Goal: Information Seeking & Learning: Learn about a topic

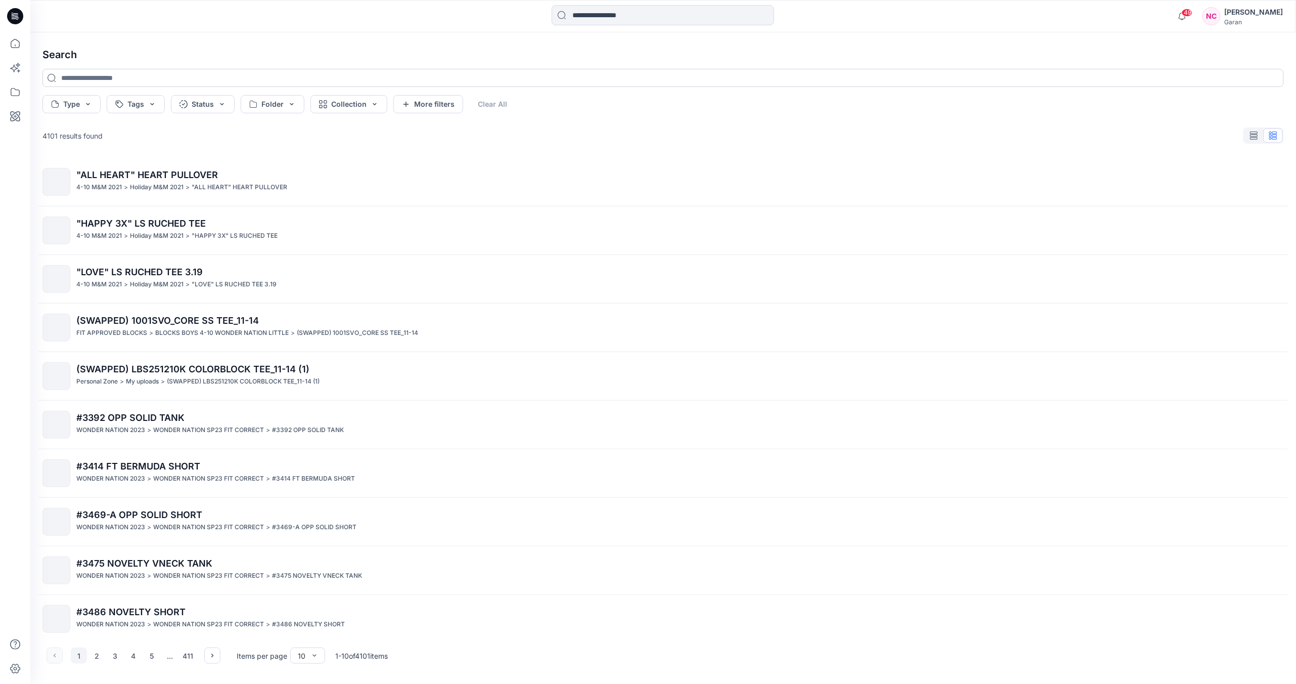
click at [233, 75] on input at bounding box center [663, 78] width 1242 height 18
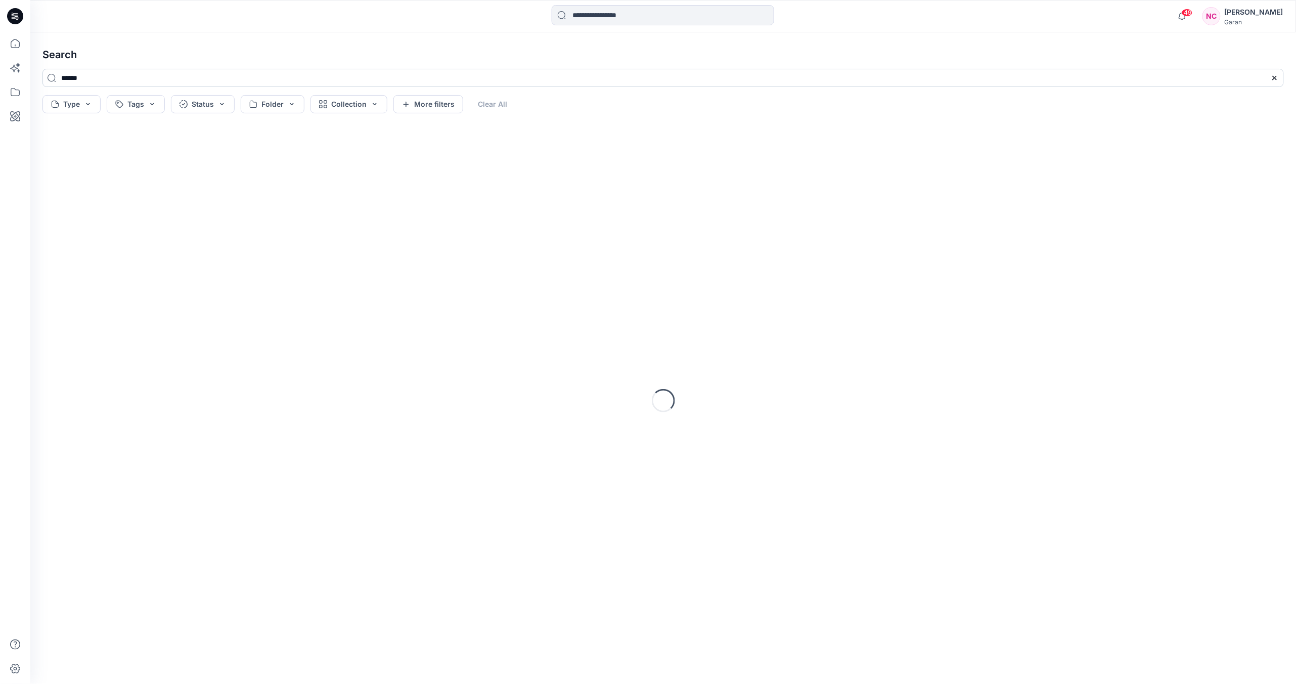
type input "******"
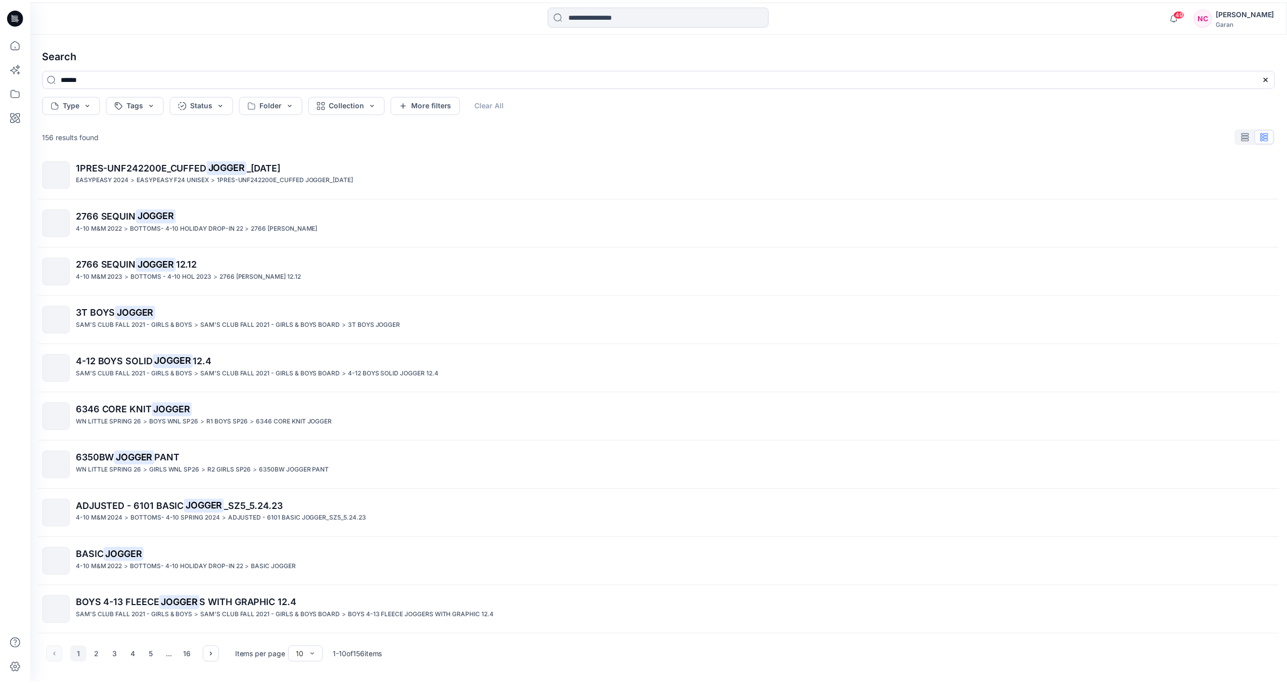
scroll to position [8, 0]
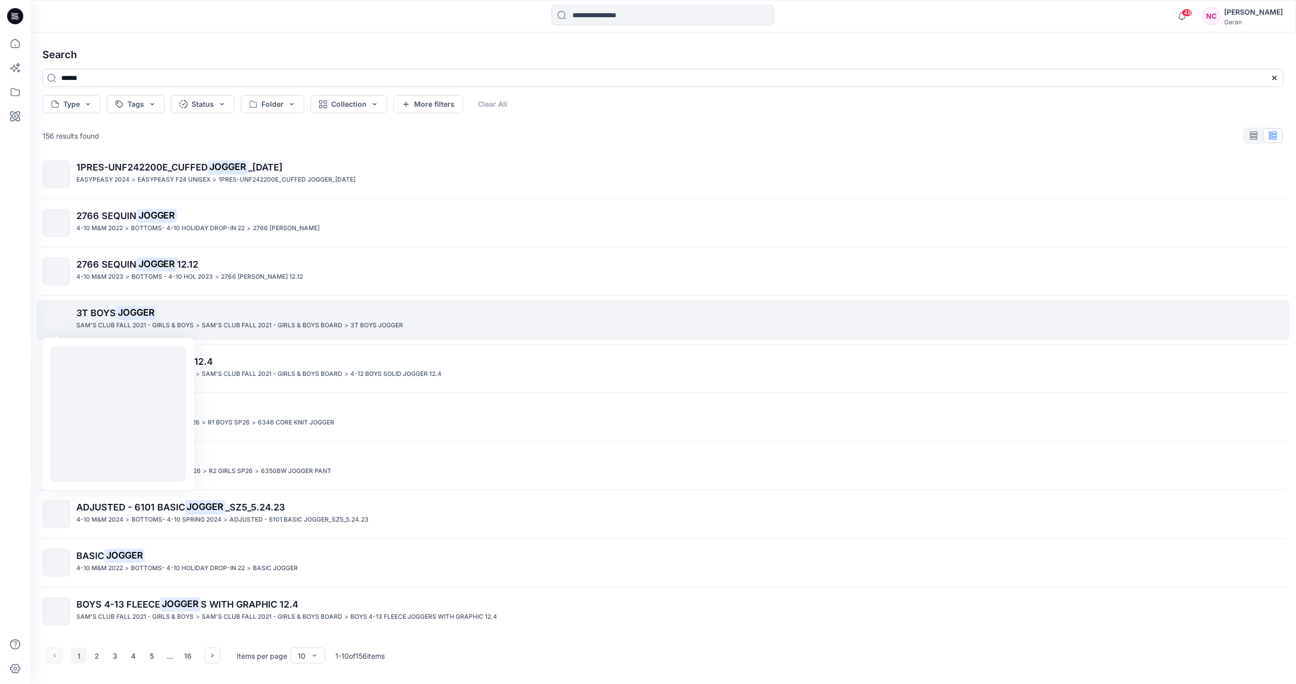
click at [57, 320] on img at bounding box center [57, 320] width 0 height 0
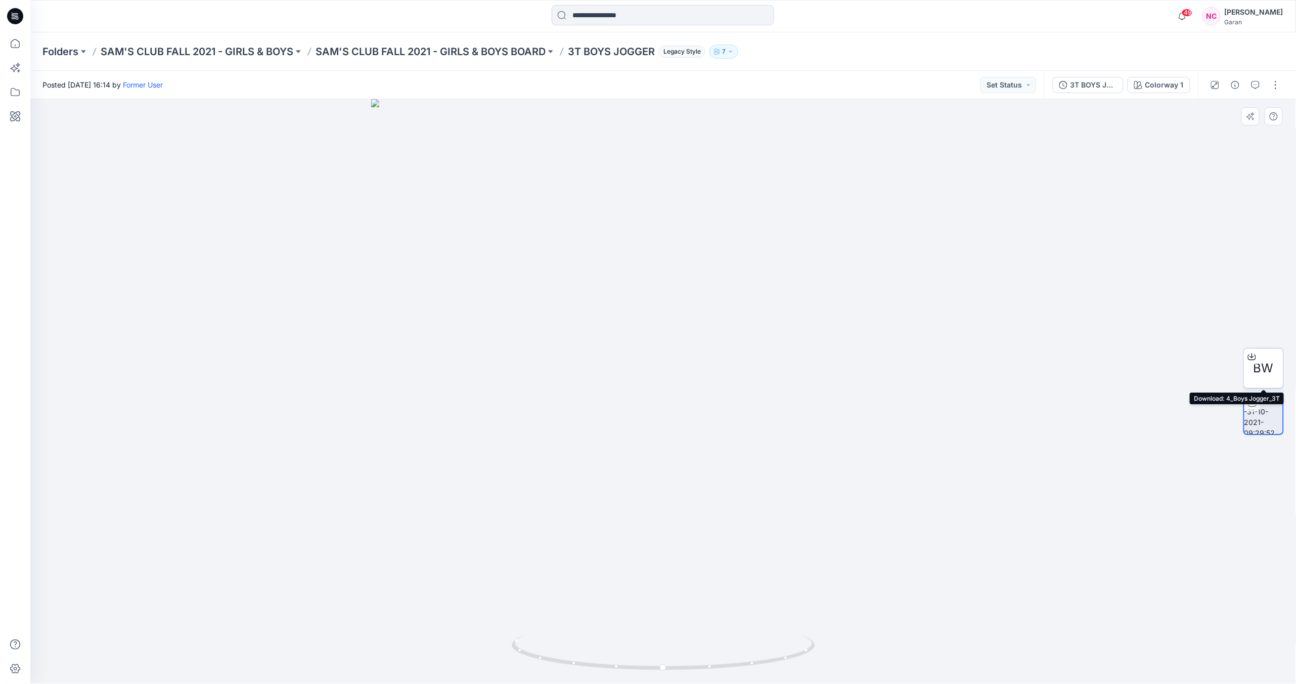
click at [1256, 362] on div at bounding box center [1252, 356] width 16 height 16
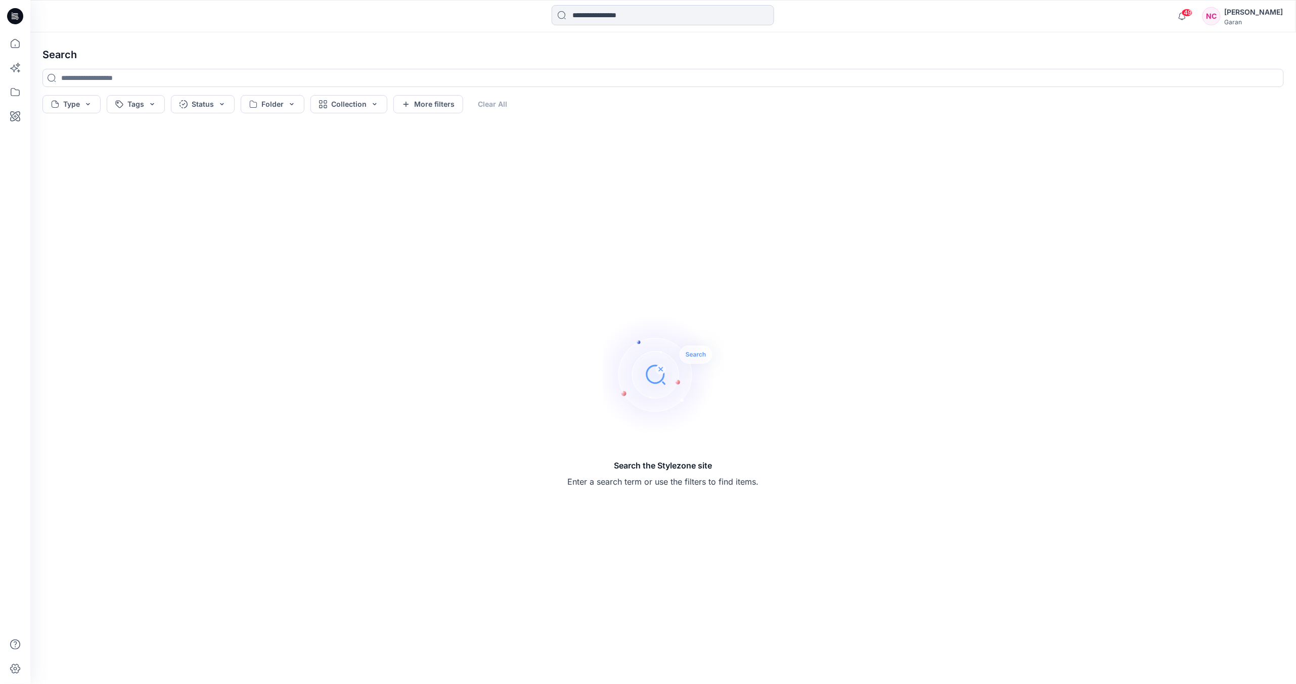
click at [598, 13] on input at bounding box center [663, 15] width 223 height 20
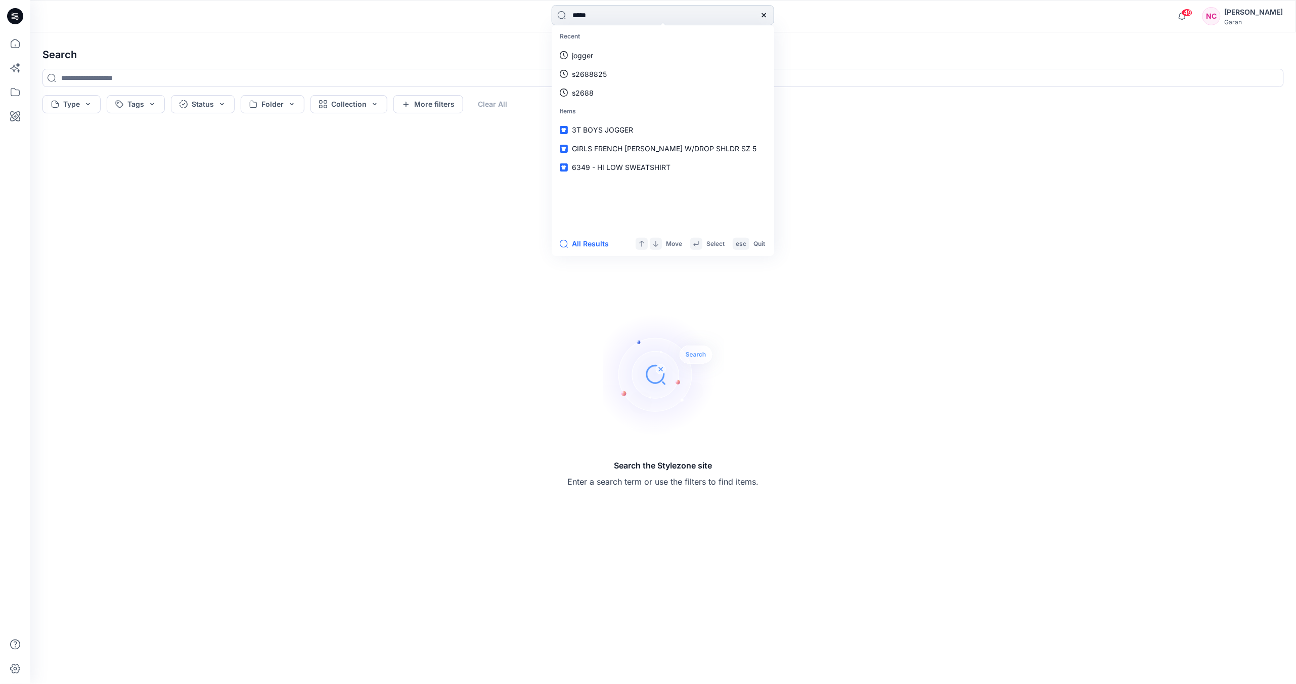
type input "******"
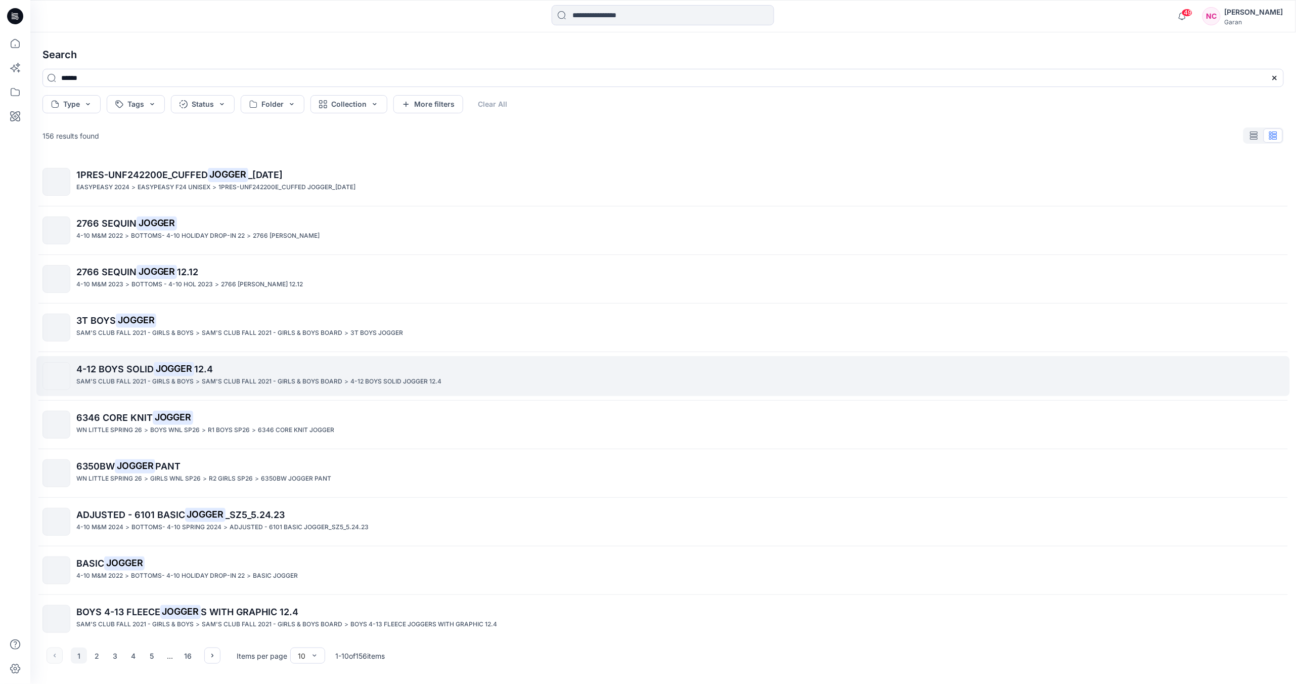
click at [116, 382] on p "SAM'S CLUB FALL 2021 - GIRLS & BOYS" at bounding box center [134, 381] width 117 height 11
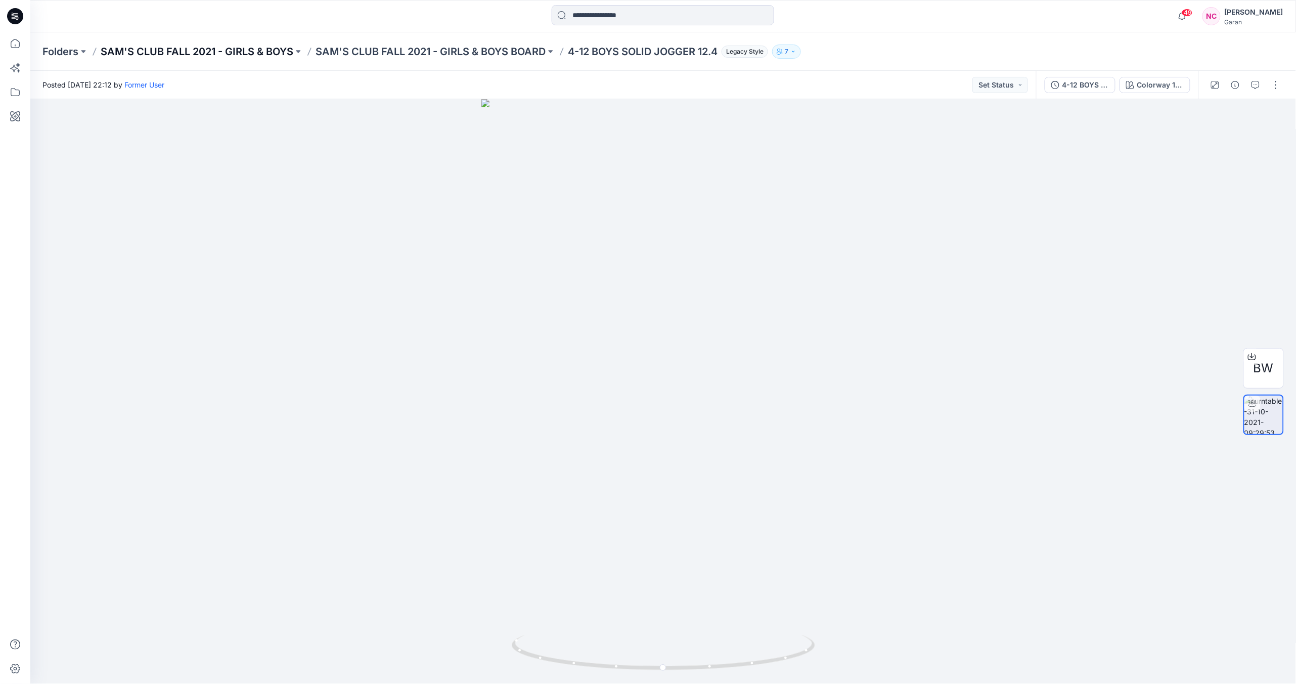
click at [247, 48] on p "SAM'S CLUB FALL 2021 - GIRLS & BOYS" at bounding box center [197, 52] width 193 height 14
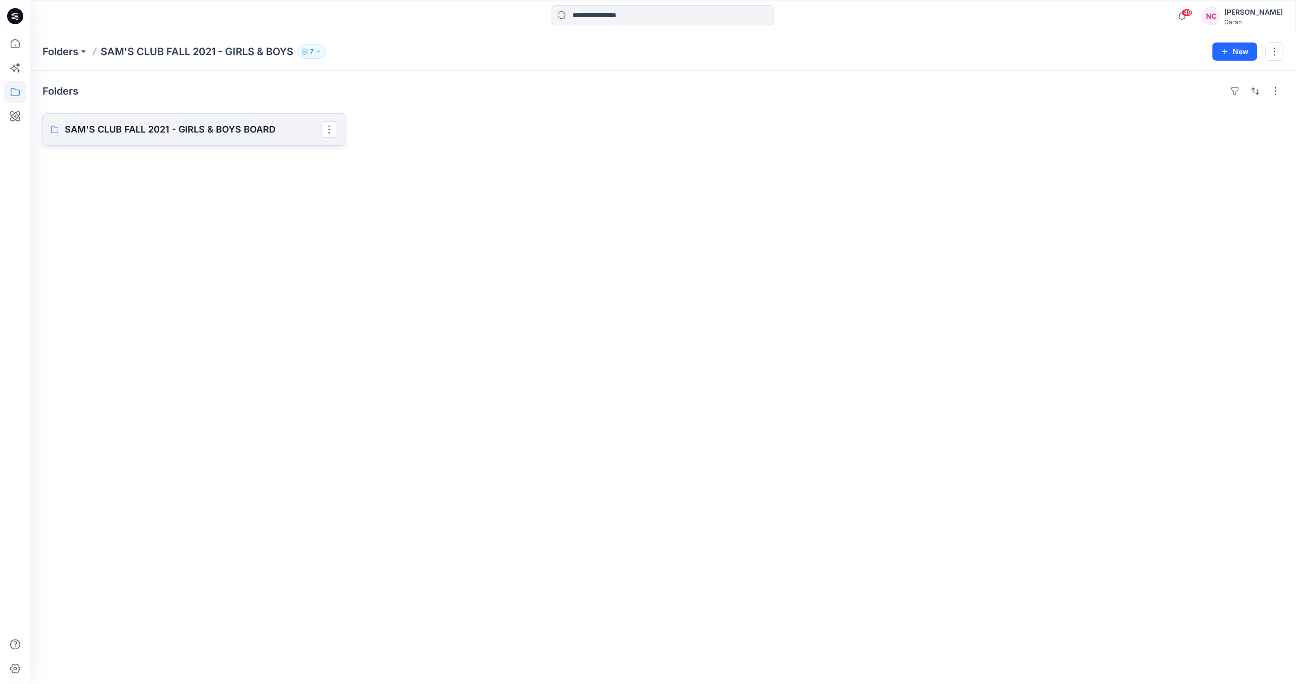
click at [213, 129] on p "SAM'S CLUB FALL 2021 - GIRLS & BOYS BOARD" at bounding box center [193, 129] width 256 height 14
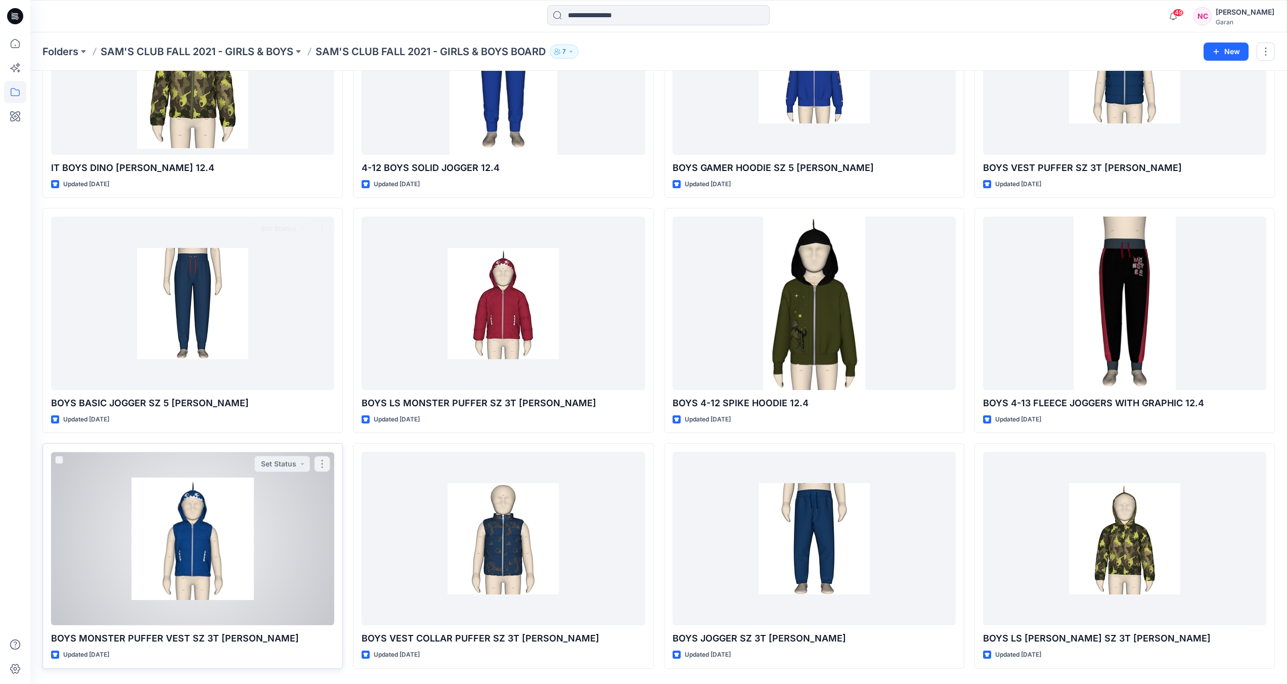
scroll to position [173, 0]
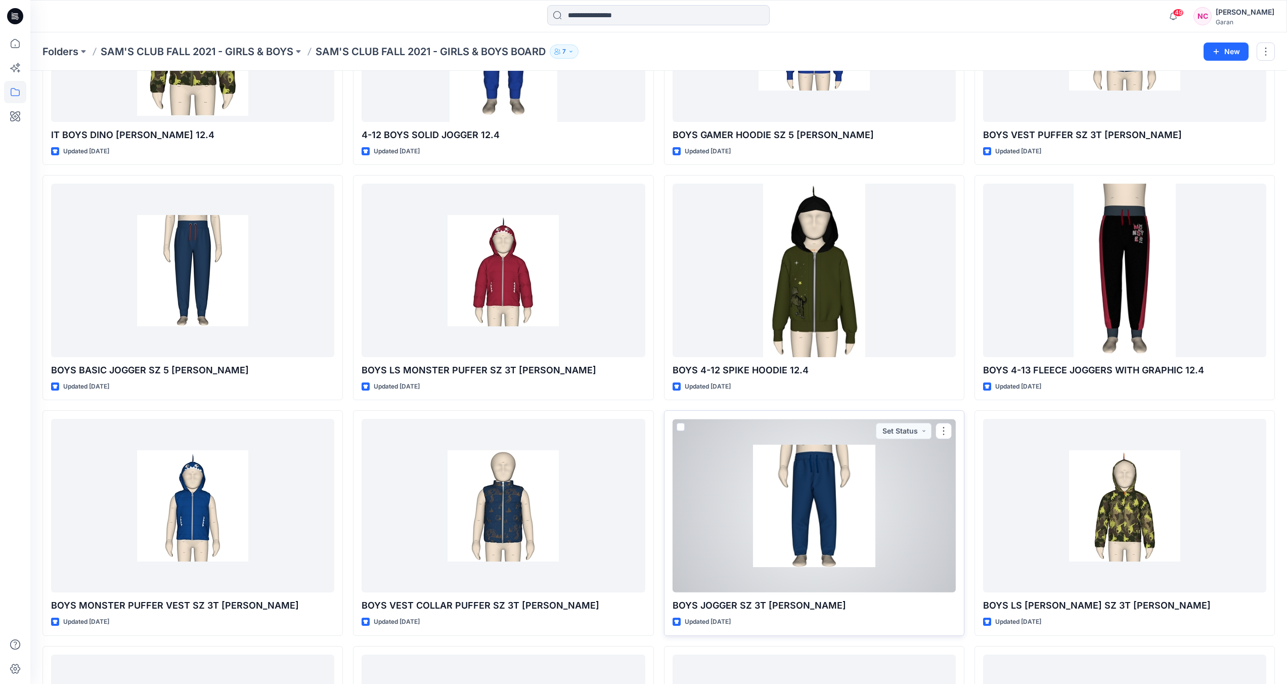
click at [809, 528] on div at bounding box center [814, 505] width 283 height 173
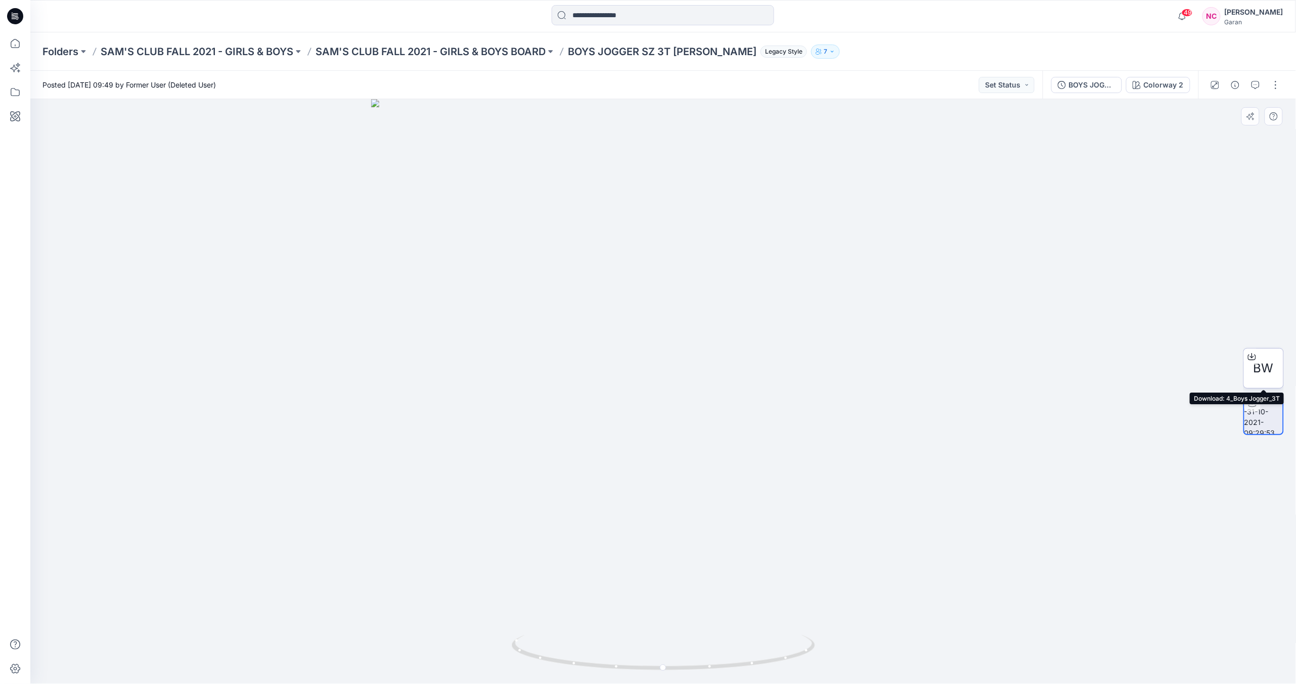
click at [1259, 367] on span "BW" at bounding box center [1264, 368] width 20 height 18
click at [499, 52] on p "SAM'S CLUB FALL 2021 - GIRLS & BOYS BOARD" at bounding box center [431, 52] width 230 height 14
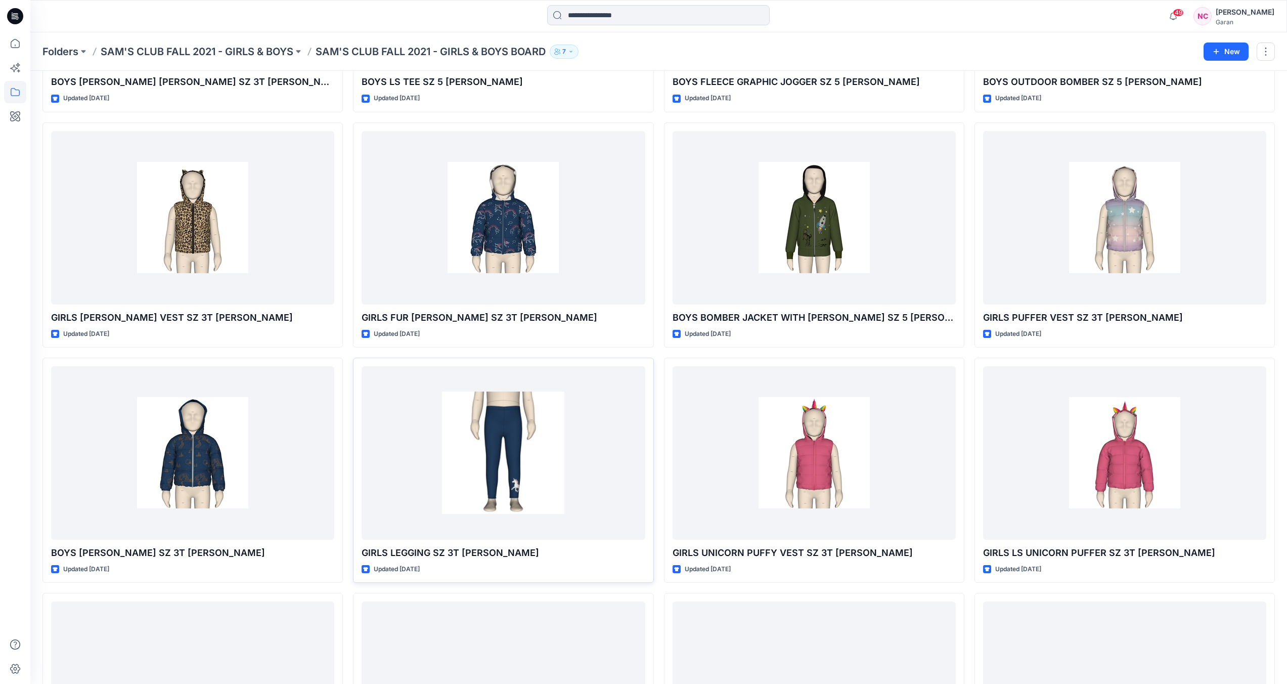
scroll to position [956, 0]
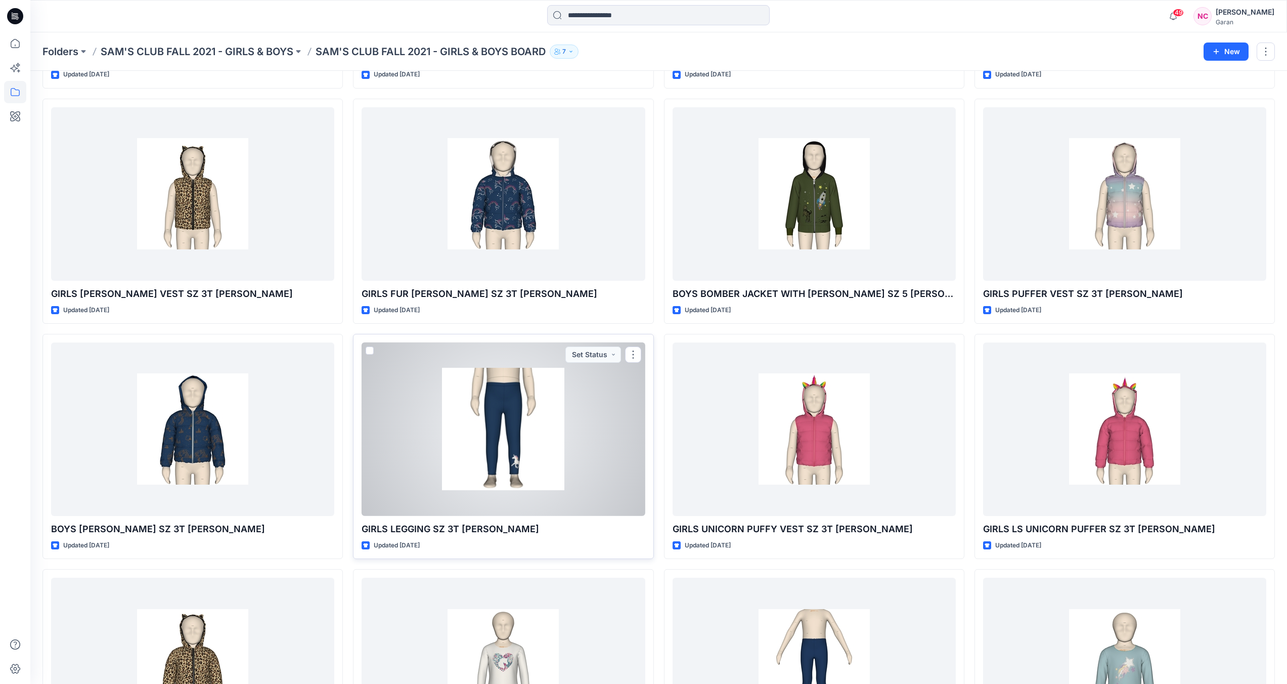
click at [520, 422] on div at bounding box center [503, 428] width 283 height 173
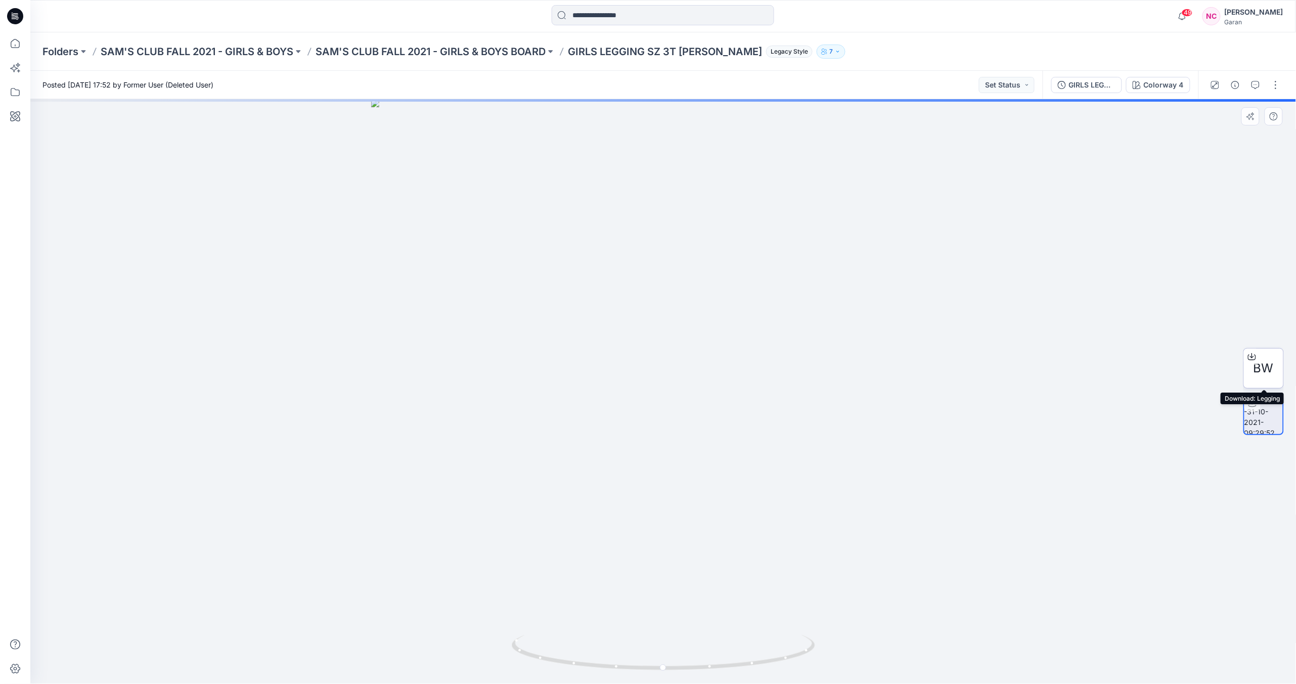
click at [1255, 360] on icon at bounding box center [1252, 356] width 8 height 8
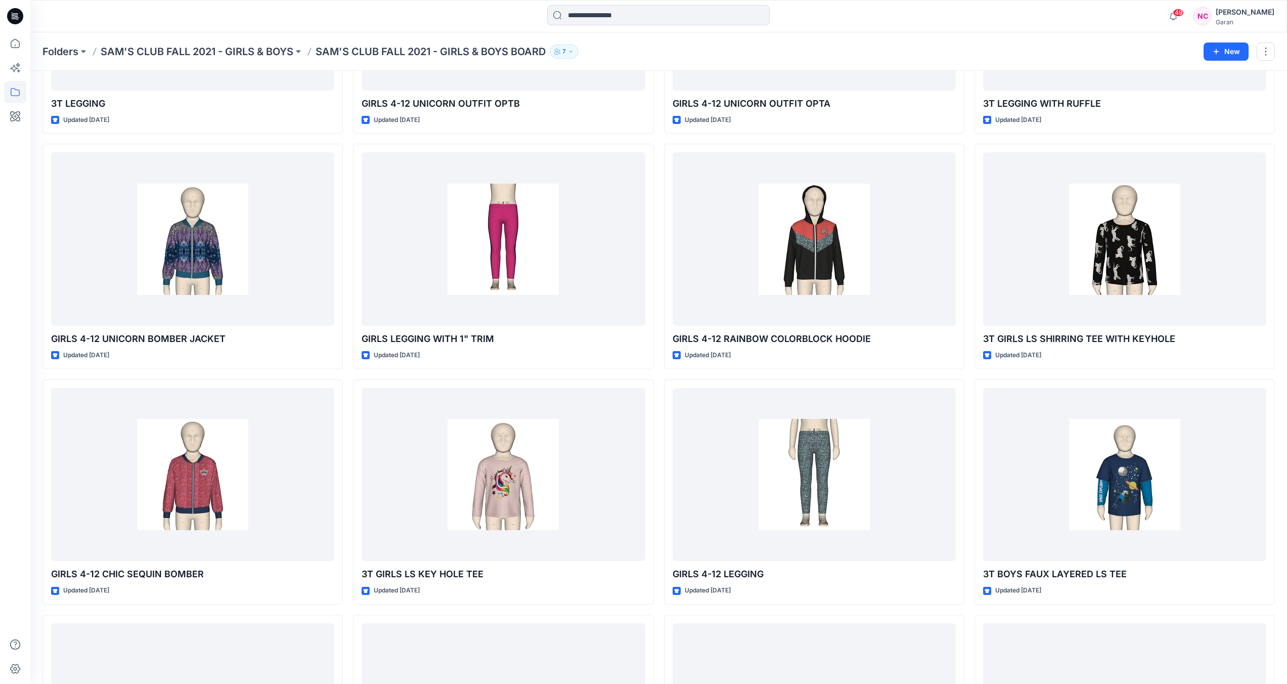
scroll to position [2728, 0]
